Goal: Information Seeking & Learning: Learn about a topic

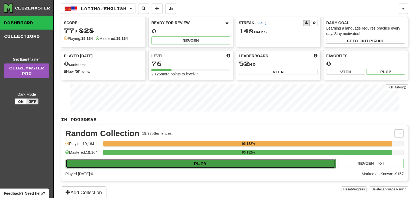
click at [213, 160] on button "Play" at bounding box center [201, 163] width 270 height 9
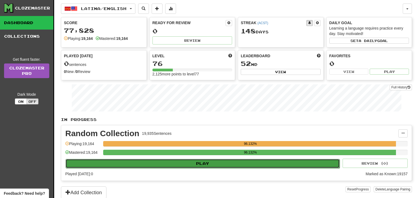
select select "**"
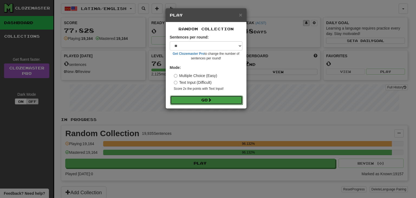
click at [214, 98] on button "Go" at bounding box center [206, 99] width 73 height 9
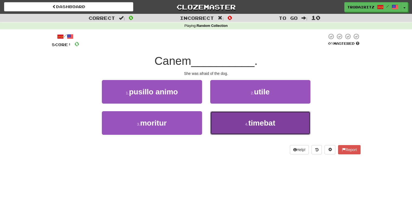
click at [245, 121] on button "4 . timebat" at bounding box center [260, 123] width 100 height 24
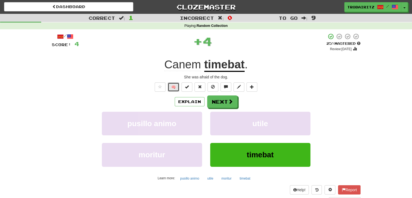
click at [169, 87] on button "🧠" at bounding box center [174, 86] width 12 height 9
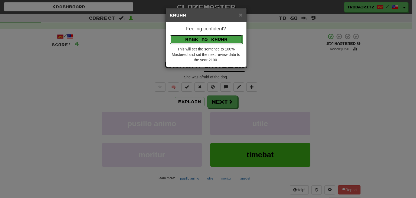
click at [201, 36] on button "Mark as Known" at bounding box center [206, 39] width 73 height 9
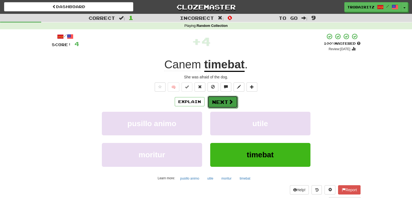
click at [222, 101] on button "Next" at bounding box center [223, 102] width 30 height 12
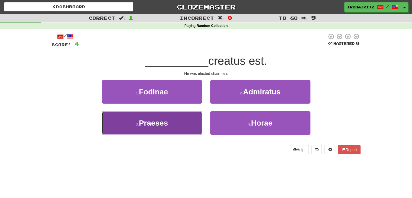
click at [183, 125] on button "3 . Praeses" at bounding box center [152, 123] width 100 height 24
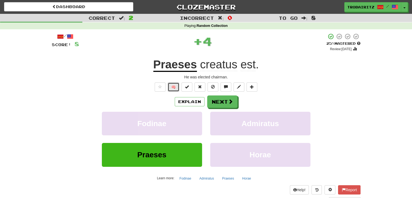
click at [173, 85] on button "🧠" at bounding box center [174, 86] width 12 height 9
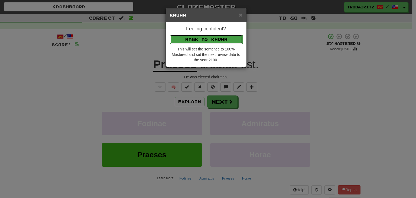
click at [200, 39] on button "Mark as Known" at bounding box center [206, 39] width 73 height 9
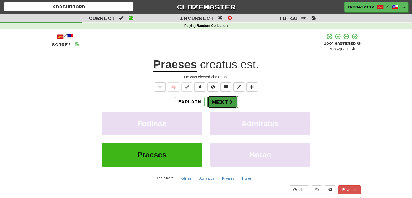
click at [219, 99] on button "Next" at bounding box center [223, 102] width 30 height 12
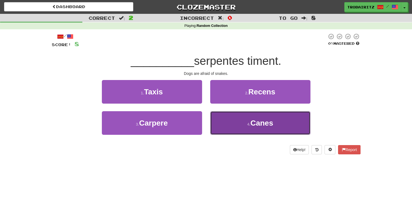
click at [242, 125] on button "4 . Canes" at bounding box center [260, 123] width 100 height 24
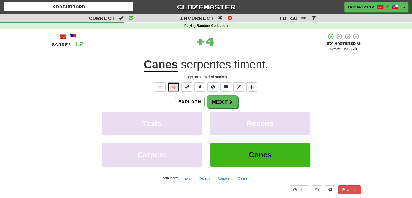
click at [169, 86] on button "🧠" at bounding box center [174, 86] width 12 height 9
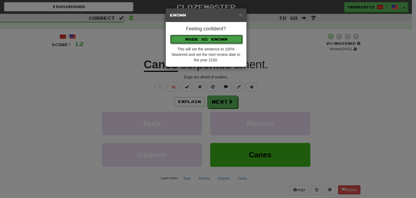
click at [214, 40] on button "Mark as Known" at bounding box center [206, 39] width 73 height 9
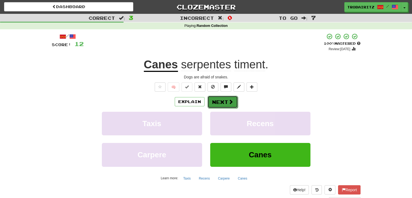
click at [228, 107] on button "Next" at bounding box center [223, 102] width 30 height 12
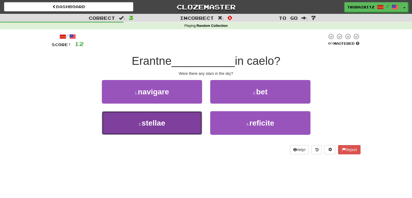
click at [172, 118] on button "3 . stellae" at bounding box center [152, 123] width 100 height 24
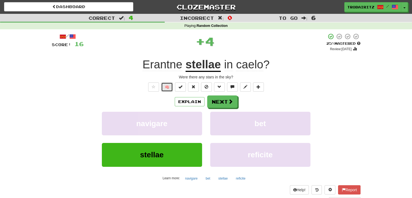
click at [169, 85] on button "🧠" at bounding box center [167, 86] width 12 height 9
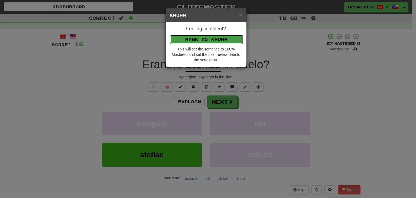
click at [202, 39] on button "Mark as Known" at bounding box center [206, 39] width 73 height 9
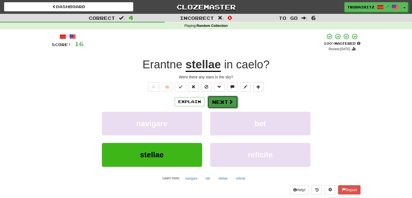
click at [223, 104] on button "Next" at bounding box center [223, 102] width 30 height 12
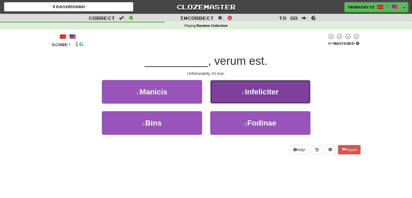
click at [253, 91] on span "Infeliciter" at bounding box center [262, 92] width 34 height 8
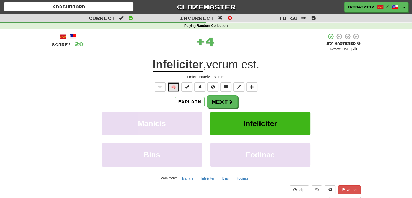
click at [172, 86] on button "🧠" at bounding box center [174, 86] width 12 height 9
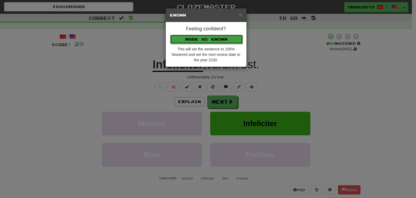
click at [202, 38] on button "Mark as Known" at bounding box center [206, 39] width 73 height 9
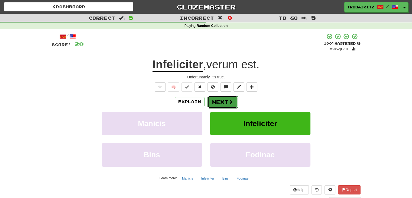
click at [221, 104] on button "Next" at bounding box center [223, 102] width 30 height 12
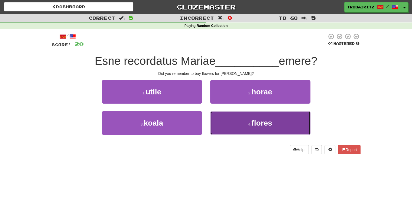
click at [248, 122] on small "4 ." at bounding box center [249, 124] width 3 height 4
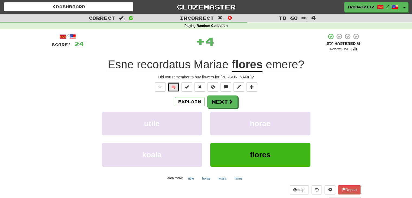
click at [174, 88] on button "🧠" at bounding box center [174, 86] width 12 height 9
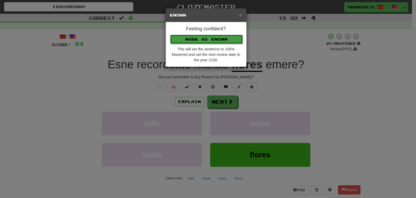
click at [197, 41] on button "Mark as Known" at bounding box center [206, 39] width 73 height 9
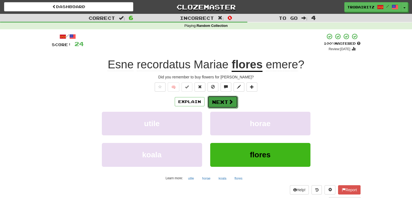
click at [221, 99] on button "Next" at bounding box center [223, 102] width 30 height 12
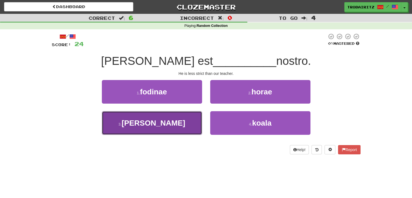
click at [166, 119] on span "[PERSON_NAME]" at bounding box center [154, 123] width 64 height 8
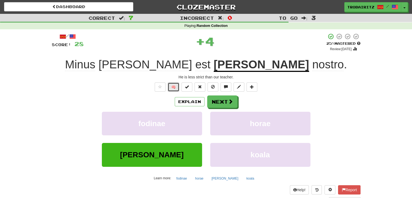
click at [173, 87] on button "🧠" at bounding box center [174, 86] width 12 height 9
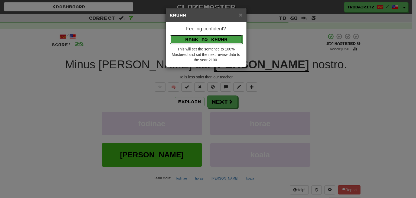
click at [201, 39] on button "Mark as Known" at bounding box center [206, 39] width 73 height 9
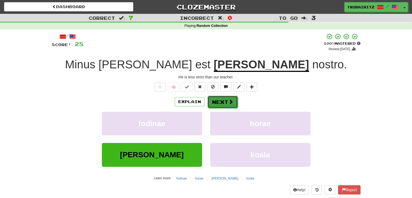
click at [217, 101] on button "Next" at bounding box center [223, 102] width 30 height 12
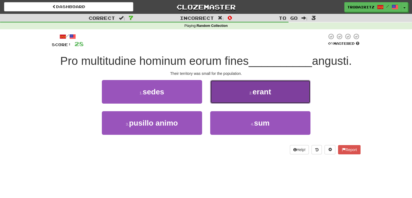
click at [261, 89] on span "erant" at bounding box center [262, 92] width 18 height 8
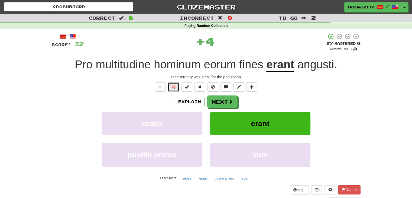
click at [172, 87] on button "🧠" at bounding box center [174, 86] width 12 height 9
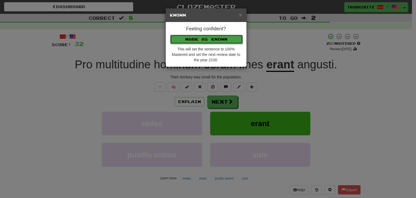
click at [212, 37] on button "Mark as Known" at bounding box center [206, 39] width 73 height 9
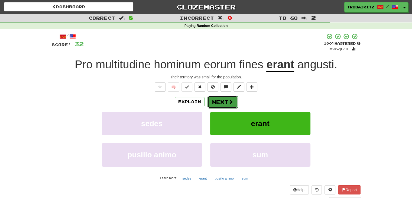
click at [221, 103] on button "Next" at bounding box center [223, 102] width 30 height 12
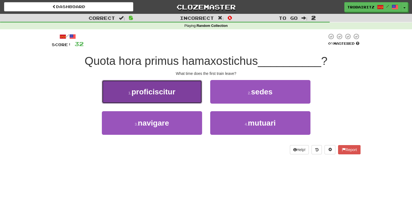
click at [167, 88] on span "proficiscitur" at bounding box center [153, 92] width 44 height 8
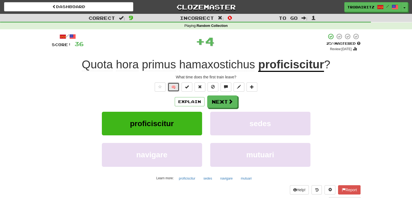
click at [175, 85] on button "🧠" at bounding box center [174, 86] width 12 height 9
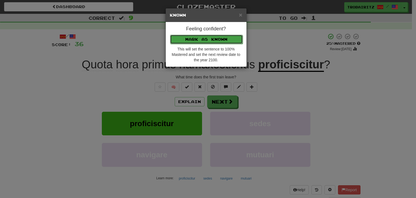
click at [204, 35] on button "Mark as Known" at bounding box center [206, 39] width 73 height 9
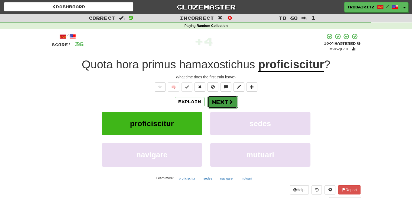
click at [213, 103] on button "Next" at bounding box center [223, 102] width 30 height 12
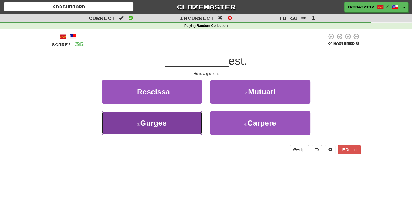
click at [177, 120] on button "3 . [GEOGRAPHIC_DATA]" at bounding box center [152, 123] width 100 height 24
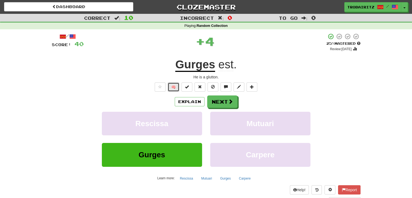
click at [176, 86] on button "🧠" at bounding box center [174, 86] width 12 height 9
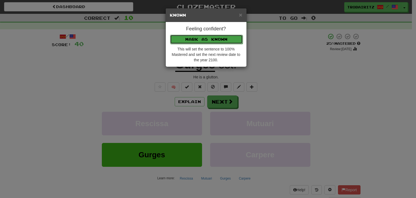
click at [206, 40] on button "Mark as Known" at bounding box center [206, 39] width 73 height 9
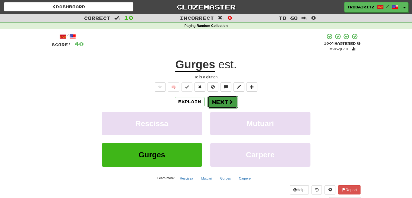
click at [216, 100] on button "Next" at bounding box center [223, 102] width 30 height 12
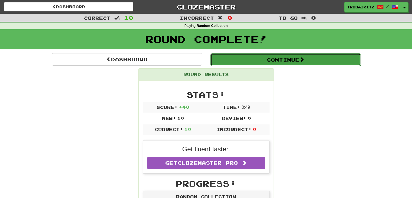
click at [273, 59] on button "Continue" at bounding box center [286, 59] width 150 height 12
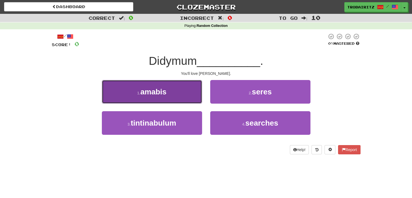
click at [150, 90] on span "amabis" at bounding box center [153, 92] width 26 height 8
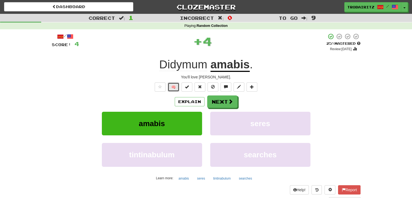
click at [174, 87] on button "🧠" at bounding box center [174, 86] width 12 height 9
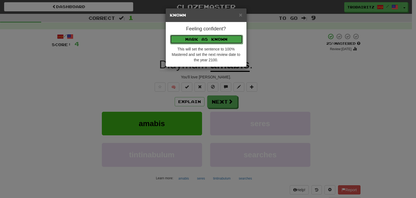
click at [212, 37] on button "Mark as Known" at bounding box center [206, 39] width 73 height 9
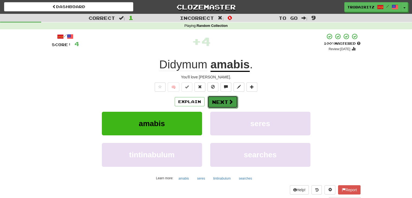
click at [229, 102] on span at bounding box center [230, 101] width 5 height 5
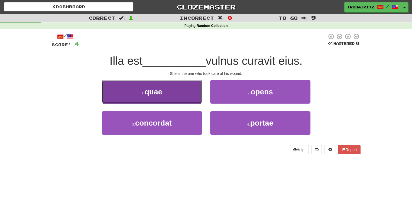
click at [177, 86] on button "1 . quae" at bounding box center [152, 92] width 100 height 24
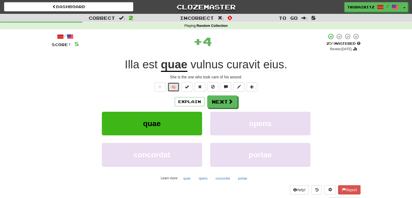
click at [177, 86] on button "🧠" at bounding box center [174, 86] width 12 height 9
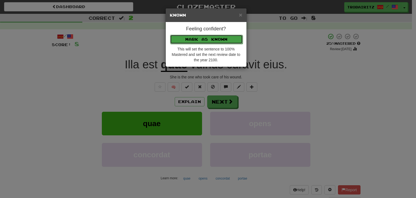
click at [214, 41] on button "Mark as Known" at bounding box center [206, 39] width 73 height 9
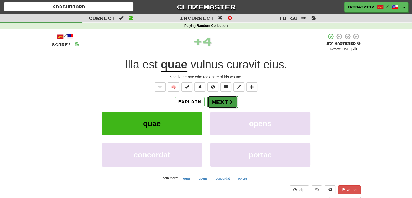
click at [226, 105] on button "Next" at bounding box center [223, 102] width 30 height 12
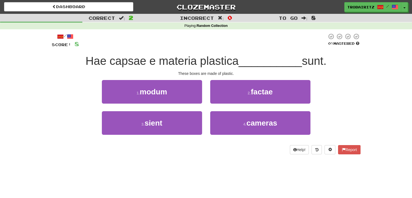
click at [257, 180] on div "Dashboard Clozemaster [GEOGRAPHIC_DATA] / Toggle Dropdown Dashboard Leaderboard…" at bounding box center [206, 99] width 412 height 198
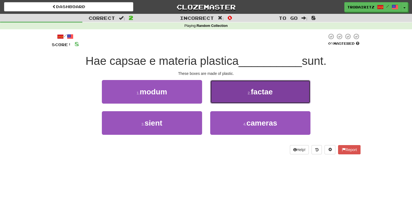
click at [264, 92] on span "factae" at bounding box center [262, 92] width 22 height 8
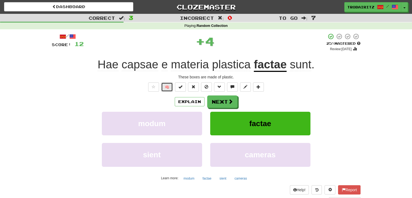
click at [170, 88] on button "🧠" at bounding box center [167, 86] width 12 height 9
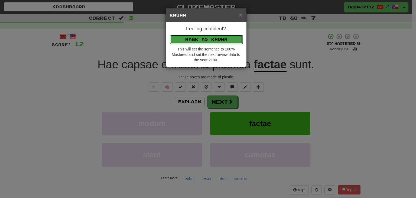
click at [202, 39] on button "Mark as Known" at bounding box center [206, 39] width 73 height 9
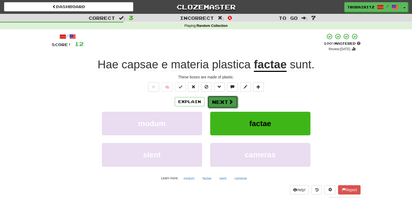
click at [218, 106] on button "Next" at bounding box center [223, 102] width 30 height 12
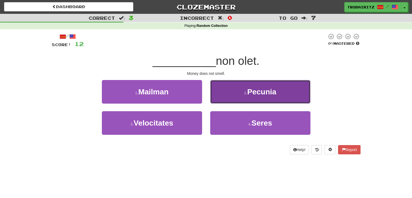
click at [266, 86] on button "2 . [GEOGRAPHIC_DATA]" at bounding box center [260, 92] width 100 height 24
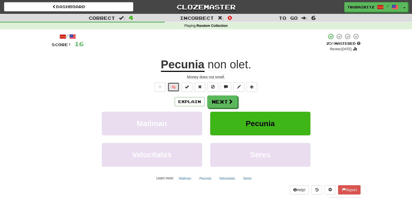
click at [177, 87] on button "🧠" at bounding box center [174, 86] width 12 height 9
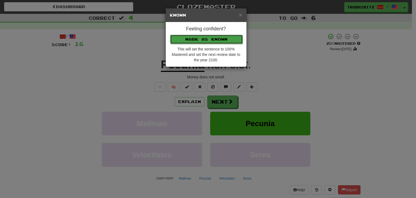
click at [199, 41] on button "Mark as Known" at bounding box center [206, 39] width 73 height 9
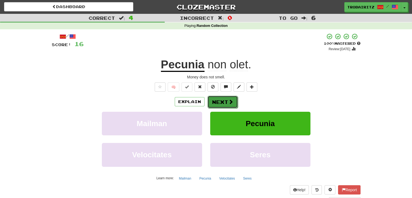
click at [228, 101] on span at bounding box center [230, 101] width 5 height 5
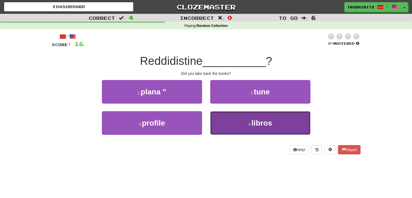
click at [249, 124] on small "4 ." at bounding box center [249, 124] width 3 height 4
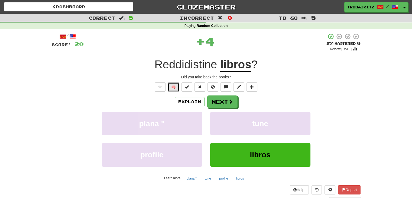
click at [176, 85] on button "🧠" at bounding box center [174, 86] width 12 height 9
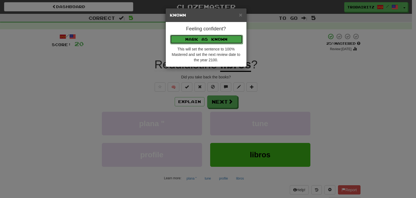
click at [206, 37] on button "Mark as Known" at bounding box center [206, 39] width 73 height 9
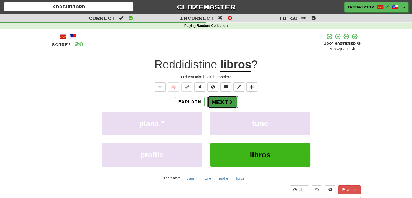
click at [217, 101] on button "Next" at bounding box center [223, 102] width 30 height 12
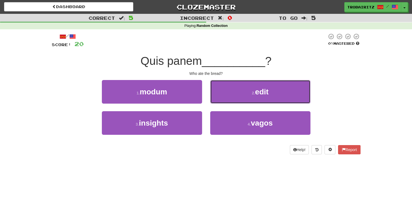
click at [243, 92] on button "2 . edit" at bounding box center [260, 92] width 100 height 24
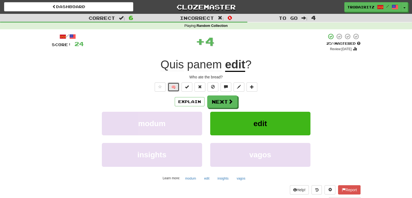
click at [173, 87] on button "🧠" at bounding box center [174, 86] width 12 height 9
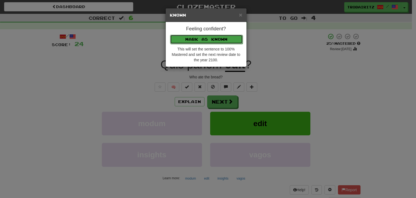
click at [194, 37] on button "Mark as Known" at bounding box center [206, 39] width 73 height 9
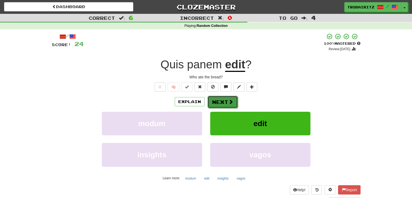
click at [223, 105] on button "Next" at bounding box center [223, 102] width 30 height 12
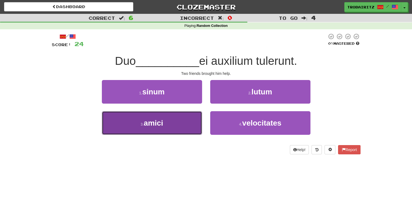
click at [189, 130] on button "3 . amici" at bounding box center [152, 123] width 100 height 24
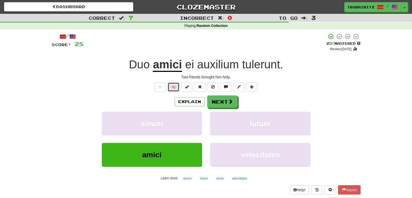
click at [177, 89] on button "🧠" at bounding box center [174, 86] width 12 height 9
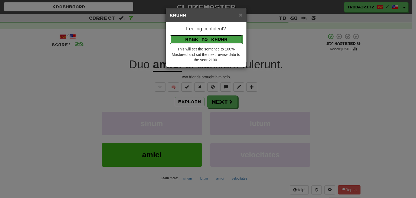
click at [209, 40] on button "Mark as Known" at bounding box center [206, 39] width 73 height 9
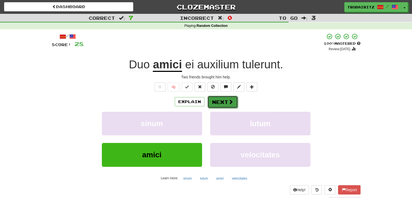
click at [229, 102] on span at bounding box center [230, 101] width 5 height 5
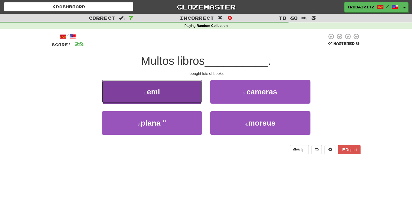
click at [172, 95] on button "1 . emi" at bounding box center [152, 92] width 100 height 24
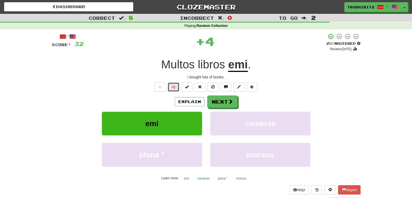
click at [173, 89] on button "🧠" at bounding box center [174, 86] width 12 height 9
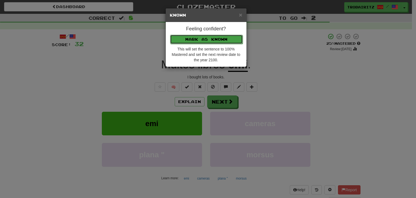
click at [201, 35] on button "Mark as Known" at bounding box center [206, 39] width 73 height 9
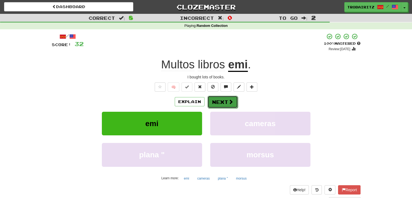
click at [222, 102] on button "Next" at bounding box center [223, 102] width 30 height 12
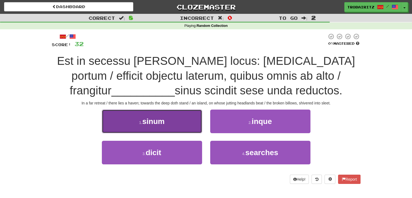
click at [170, 122] on button "1 . sinum" at bounding box center [152, 121] width 100 height 24
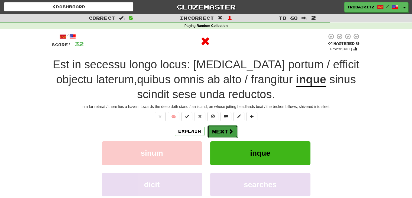
click at [224, 126] on button "Next" at bounding box center [223, 131] width 30 height 12
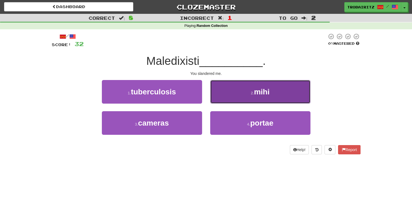
click at [253, 94] on small "2 ." at bounding box center [252, 93] width 3 height 4
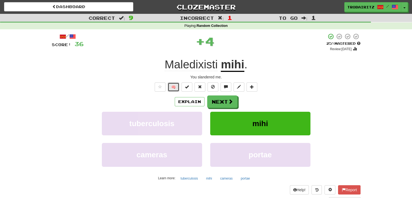
click at [174, 88] on button "🧠" at bounding box center [174, 86] width 12 height 9
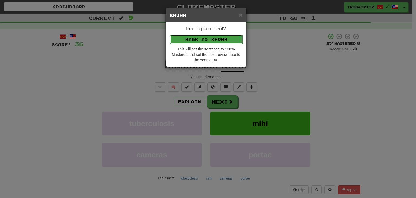
click at [210, 38] on button "Mark as Known" at bounding box center [206, 39] width 73 height 9
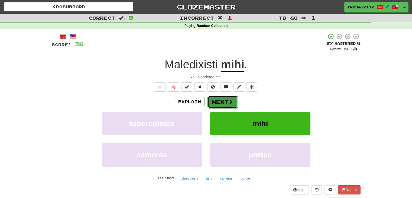
click at [218, 101] on button "Next" at bounding box center [223, 102] width 30 height 12
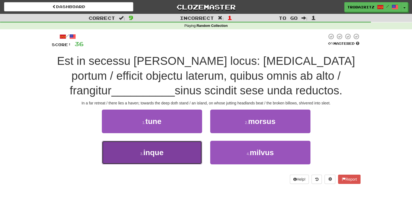
click at [182, 159] on button "3 . inque" at bounding box center [152, 153] width 100 height 24
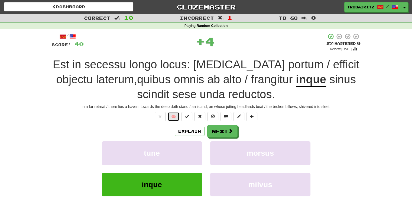
click at [176, 114] on button "🧠" at bounding box center [174, 116] width 12 height 9
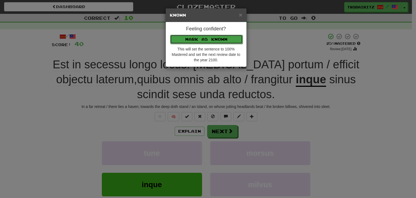
click at [217, 42] on button "Mark as Known" at bounding box center [206, 39] width 73 height 9
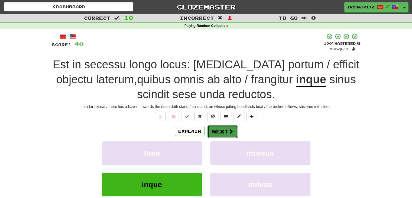
click at [227, 131] on button "Next" at bounding box center [223, 131] width 30 height 12
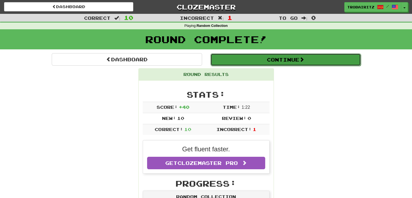
click at [308, 62] on button "Continue" at bounding box center [286, 59] width 150 height 12
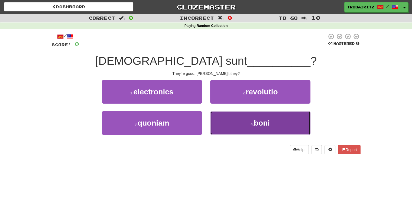
click at [243, 121] on button "4 . boni" at bounding box center [260, 123] width 100 height 24
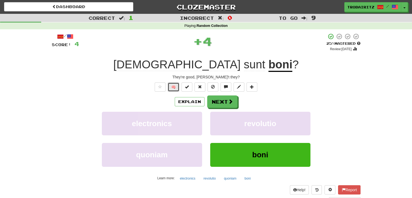
click at [172, 89] on button "🧠" at bounding box center [174, 86] width 12 height 9
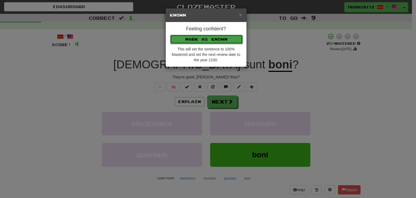
click at [209, 41] on button "Mark as Known" at bounding box center [206, 39] width 73 height 9
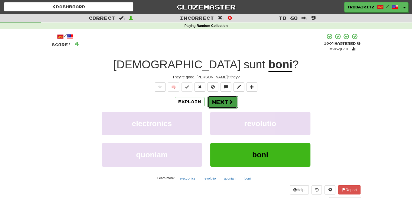
click at [219, 101] on button "Next" at bounding box center [223, 102] width 30 height 12
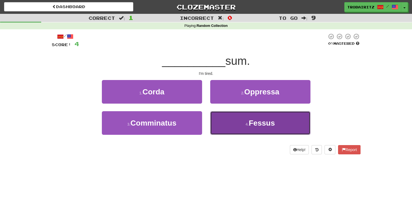
click at [244, 121] on button "4 . Fessus" at bounding box center [260, 123] width 100 height 24
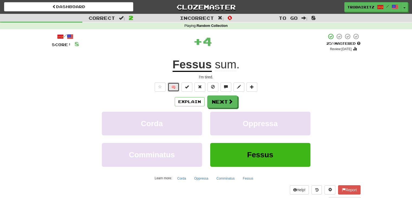
click at [173, 86] on button "🧠" at bounding box center [174, 86] width 12 height 9
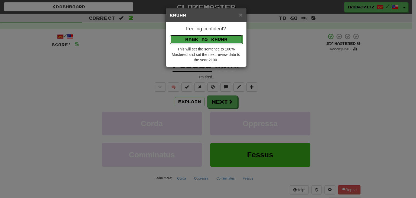
click at [214, 39] on button "Mark as Known" at bounding box center [206, 39] width 73 height 9
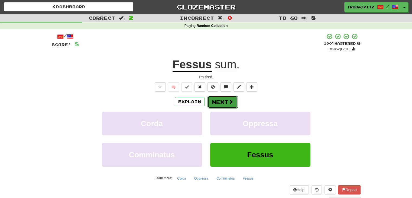
click at [221, 105] on button "Next" at bounding box center [223, 102] width 30 height 12
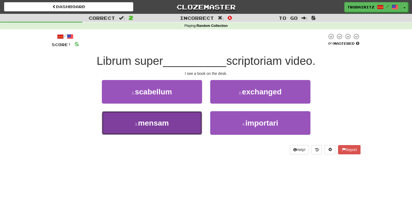
click at [154, 125] on span "mensam" at bounding box center [153, 123] width 31 height 8
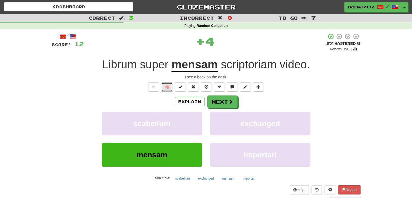
click at [169, 87] on button "🧠" at bounding box center [167, 86] width 12 height 9
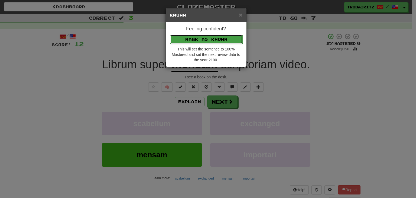
click at [194, 41] on button "Mark as Known" at bounding box center [206, 39] width 73 height 9
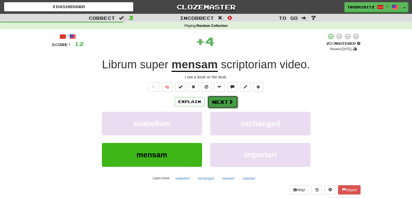
click at [224, 98] on button "Next" at bounding box center [223, 102] width 30 height 12
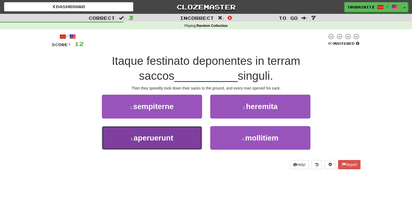
click at [144, 138] on span "aperuerunt" at bounding box center [154, 138] width 40 height 8
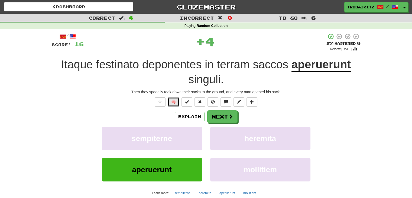
click at [173, 100] on button "🧠" at bounding box center [174, 101] width 12 height 9
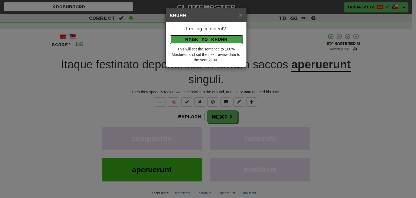
click at [210, 38] on button "Mark as Known" at bounding box center [206, 39] width 73 height 9
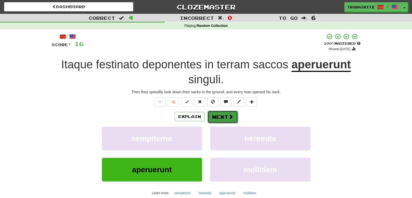
click at [224, 117] on button "Next" at bounding box center [223, 117] width 30 height 12
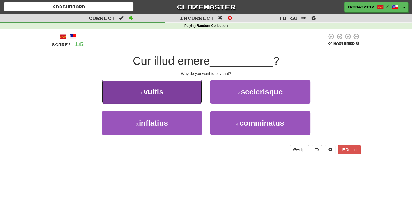
click at [168, 90] on button "1 . vultis" at bounding box center [152, 92] width 100 height 24
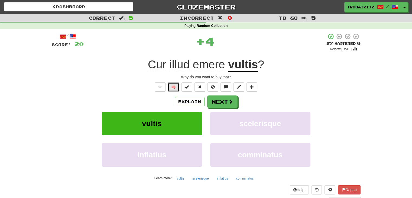
click at [174, 86] on button "🧠" at bounding box center [174, 86] width 12 height 9
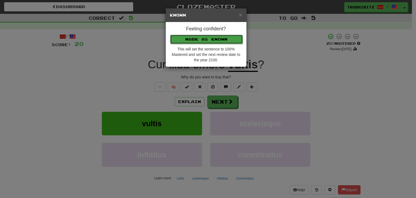
click at [210, 38] on button "Mark as Known" at bounding box center [206, 39] width 73 height 9
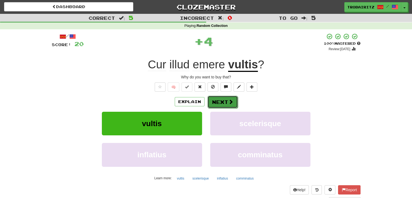
click at [222, 105] on button "Next" at bounding box center [223, 102] width 30 height 12
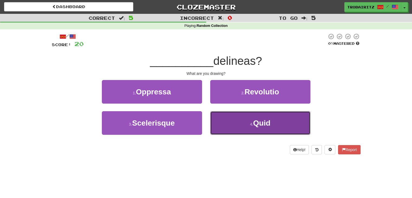
click at [244, 127] on button "4 . Quid" at bounding box center [260, 123] width 100 height 24
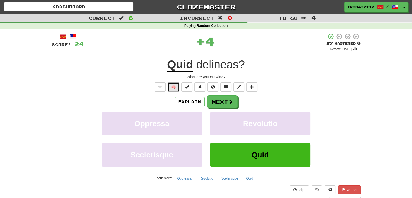
click at [175, 85] on button "🧠" at bounding box center [174, 86] width 12 height 9
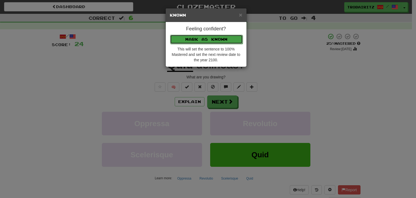
click at [221, 40] on button "Mark as Known" at bounding box center [206, 39] width 73 height 9
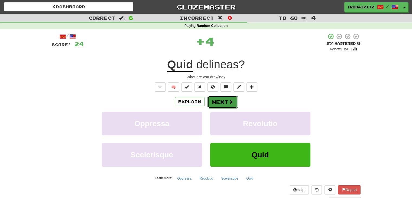
click at [224, 105] on button "Next" at bounding box center [223, 102] width 30 height 12
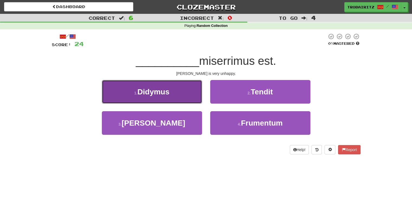
click at [176, 94] on button "1 . Didymus" at bounding box center [152, 92] width 100 height 24
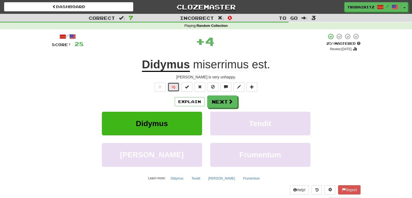
click at [168, 86] on button "🧠" at bounding box center [174, 86] width 12 height 9
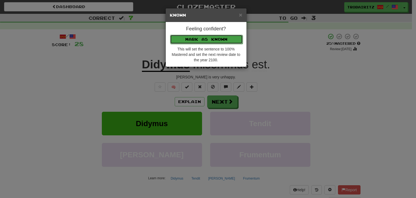
click at [222, 37] on button "Mark as Known" at bounding box center [206, 39] width 73 height 9
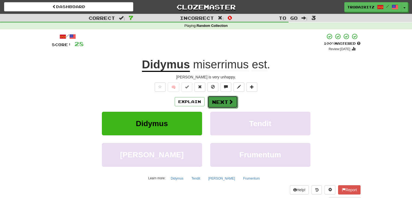
click at [214, 100] on button "Next" at bounding box center [223, 102] width 30 height 12
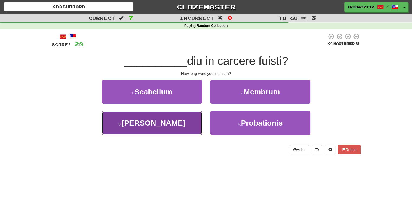
click at [170, 122] on button "3 . [PERSON_NAME]" at bounding box center [152, 123] width 100 height 24
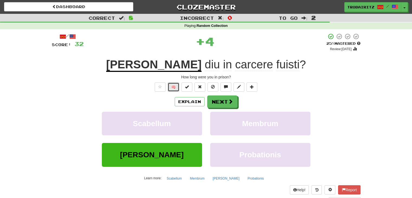
click at [176, 88] on button "🧠" at bounding box center [174, 86] width 12 height 9
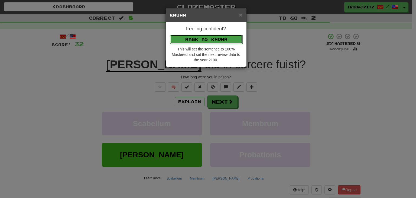
click at [207, 38] on button "Mark as Known" at bounding box center [206, 39] width 73 height 9
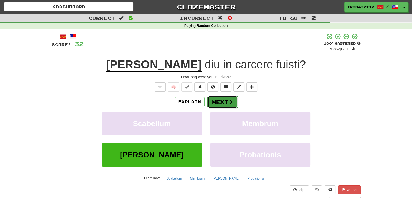
click at [222, 102] on button "Next" at bounding box center [223, 102] width 30 height 12
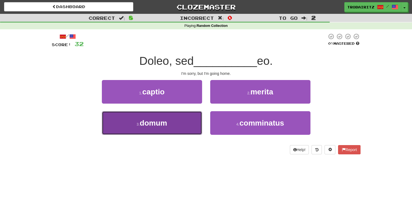
click at [179, 118] on button "3 . domum" at bounding box center [152, 123] width 100 height 24
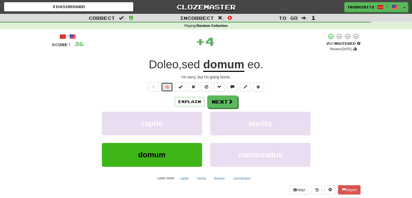
click at [166, 86] on button "🧠" at bounding box center [167, 86] width 12 height 9
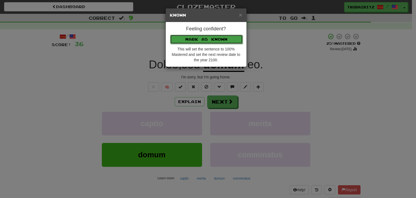
click at [195, 37] on button "Mark as Known" at bounding box center [206, 39] width 73 height 9
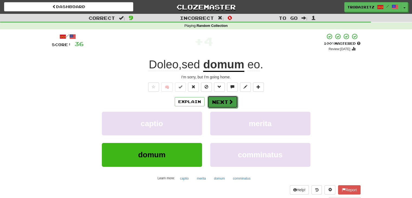
click at [220, 101] on button "Next" at bounding box center [223, 102] width 30 height 12
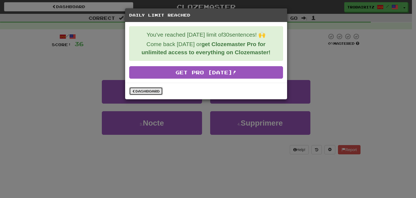
click at [158, 90] on link "Dashboard" at bounding box center [146, 91] width 34 height 8
